Goal: Task Accomplishment & Management: Manage account settings

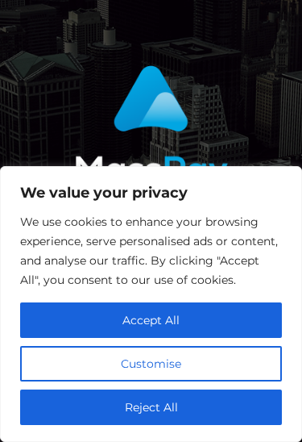
click at [61, 318] on button "Accept All" at bounding box center [151, 319] width 262 height 35
checkbox input "true"
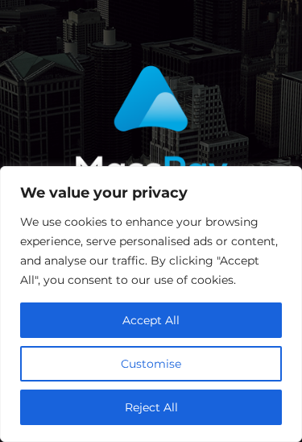
scroll to position [68, 0]
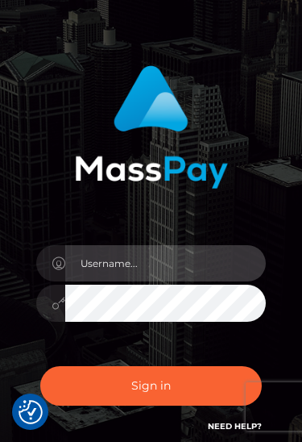
click at [91, 258] on input "text" at bounding box center [165, 263] width 201 height 36
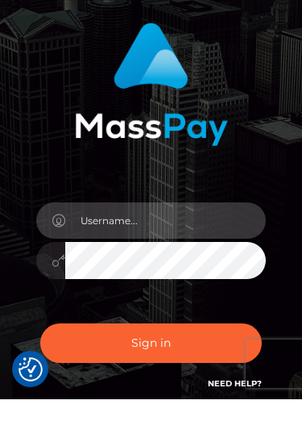
scroll to position [67, 0]
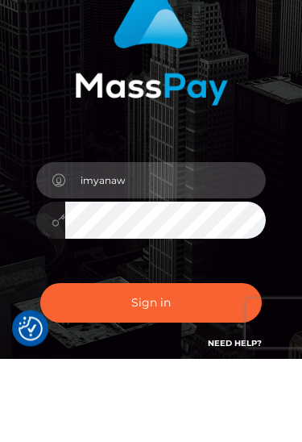
type input "imyanaw"
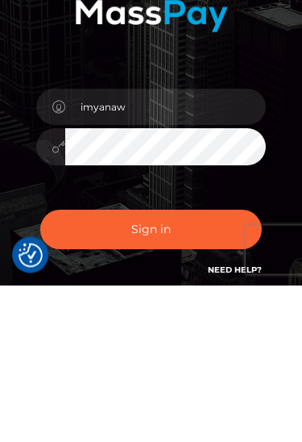
scroll to position [209, 0]
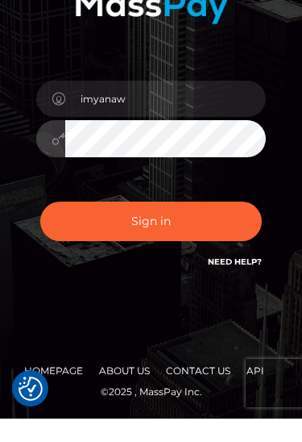
click at [235, 225] on button "Sign in" at bounding box center [151, 244] width 222 height 39
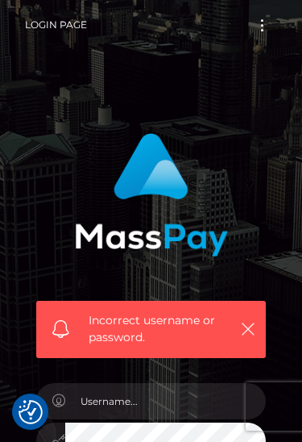
checkbox input "true"
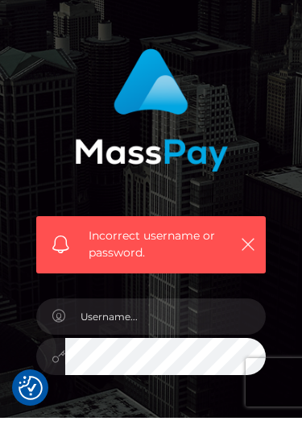
scroll to position [85, 0]
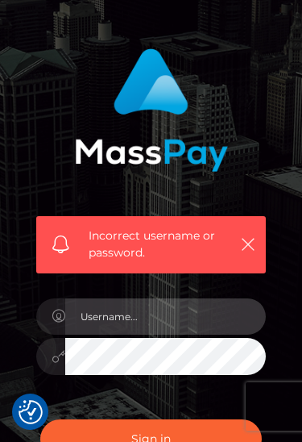
click at [193, 317] on input "text" at bounding box center [165, 316] width 201 height 36
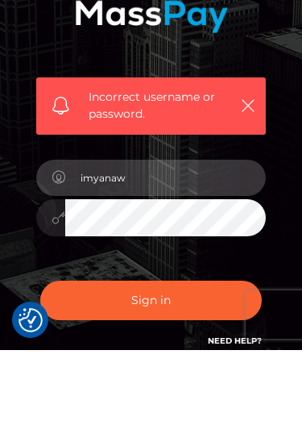
type input "imyanaw"
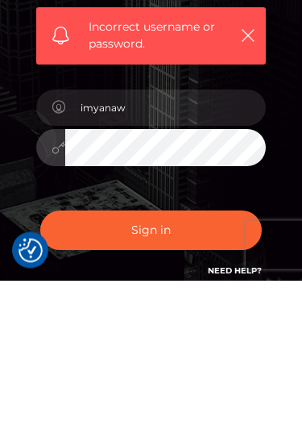
click at [204, 372] on button "Sign in" at bounding box center [151, 391] width 222 height 39
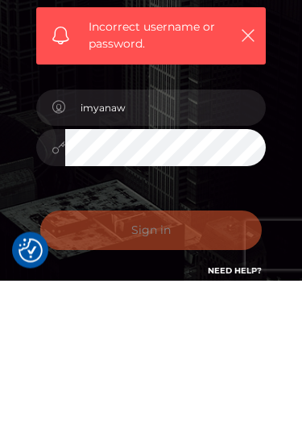
scroll to position [217, 0]
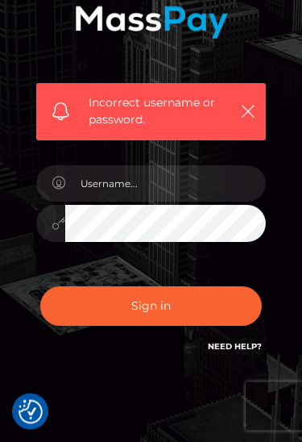
scroll to position [217, 0]
click at [244, 349] on link "Need Help?" at bounding box center [235, 347] width 54 height 10
click at [229, 342] on link "Need Help?" at bounding box center [235, 347] width 54 height 10
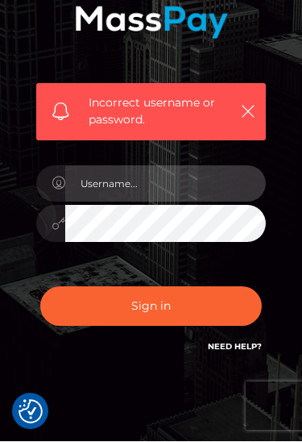
click at [95, 187] on input "text" at bounding box center [165, 184] width 201 height 36
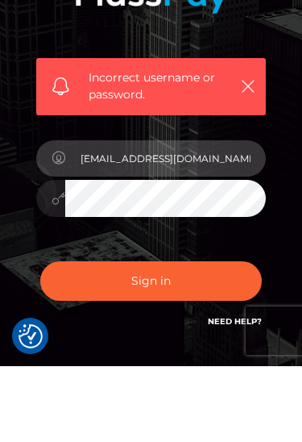
type input "imyanaw99@gmail.com"
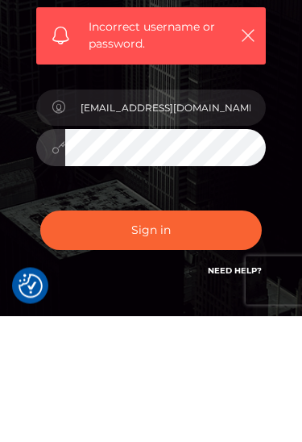
click at [220, 337] on button "Sign in" at bounding box center [151, 356] width 222 height 39
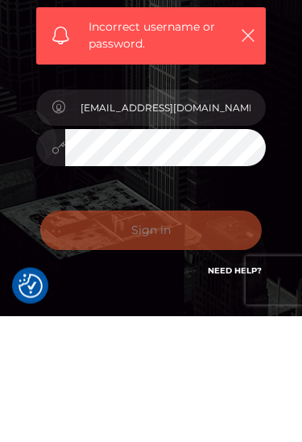
scroll to position [217, 0]
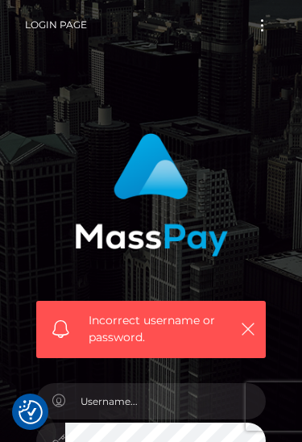
checkbox input "true"
